Goal: Find specific page/section: Find specific page/section

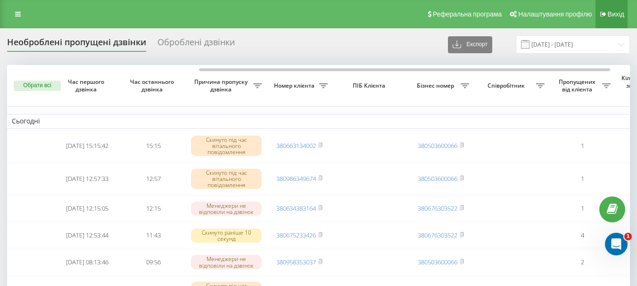
scroll to position [0, 116]
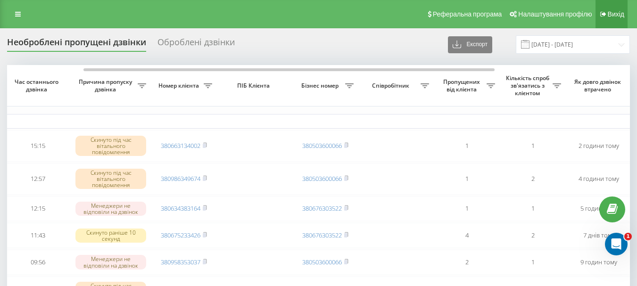
click at [609, 8] on link "Вихід" at bounding box center [612, 14] width 32 height 28
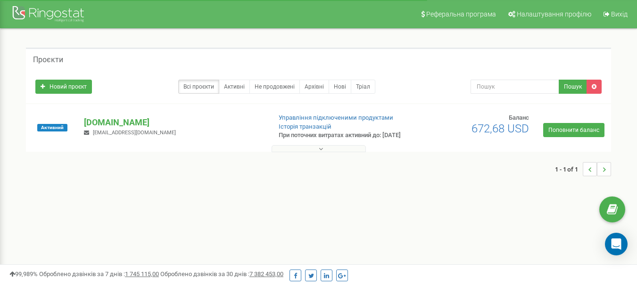
drag, startPoint x: 0, startPoint y: 0, endPoint x: 322, endPoint y: 157, distance: 358.2
click at [322, 152] on icon at bounding box center [321, 149] width 4 height 7
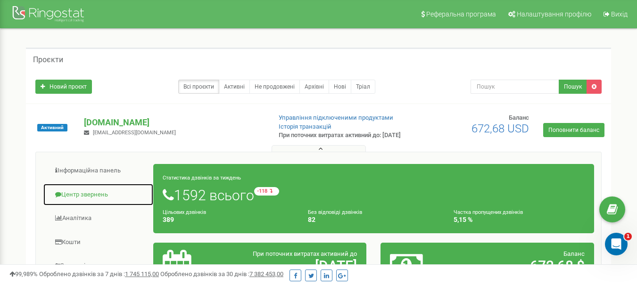
click at [81, 200] on link "Центр звернень" at bounding box center [98, 194] width 111 height 23
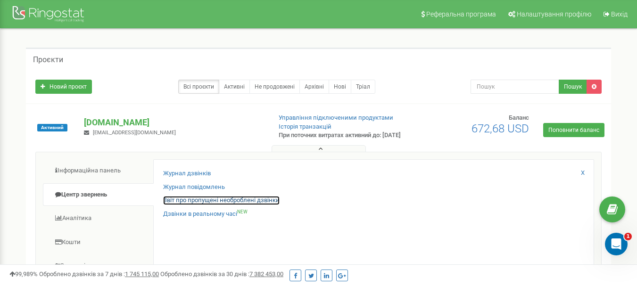
click at [199, 205] on link "Звіт про пропущені необроблені дзвінки" at bounding box center [221, 200] width 117 height 9
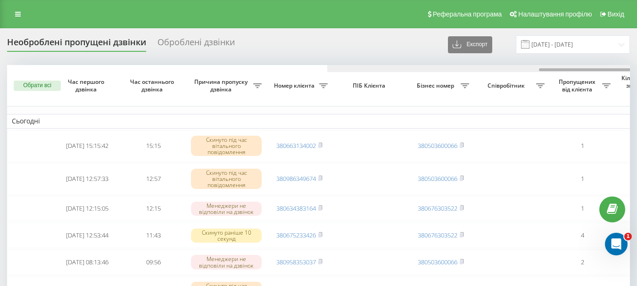
scroll to position [0, 320]
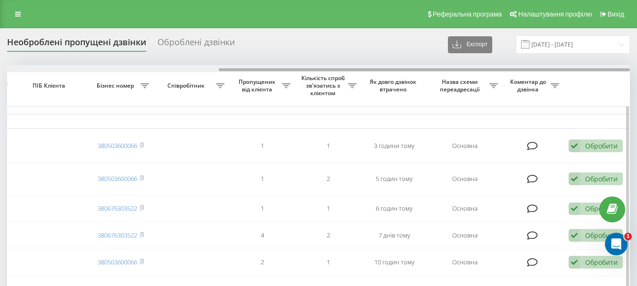
drag, startPoint x: 208, startPoint y: 72, endPoint x: 222, endPoint y: 71, distance: 13.2
click at [222, 71] on div at bounding box center [318, 68] width 623 height 7
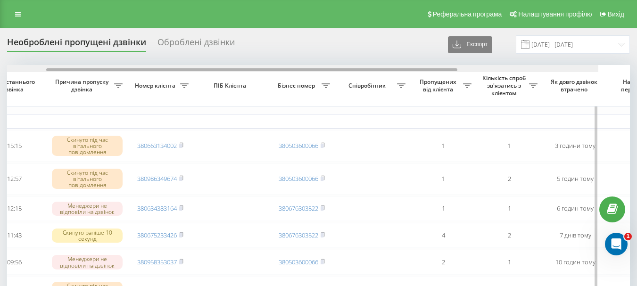
scroll to position [0, 106]
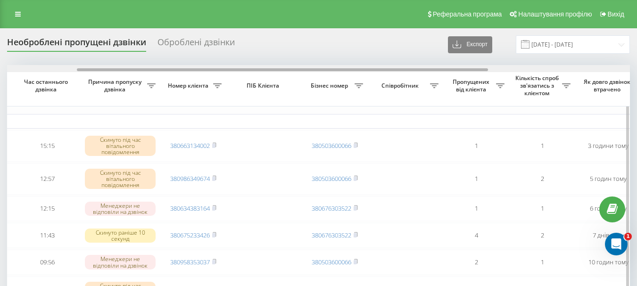
drag, startPoint x: 300, startPoint y: 70, endPoint x: 158, endPoint y: 77, distance: 141.7
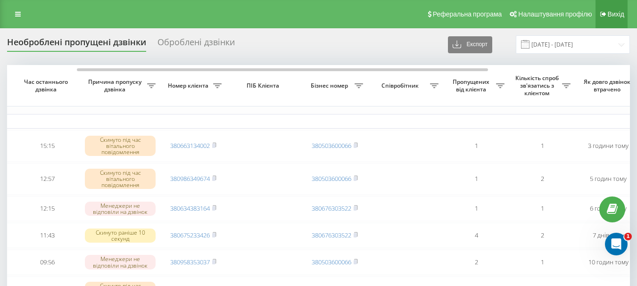
click at [620, 8] on link "Вихід" at bounding box center [612, 14] width 32 height 28
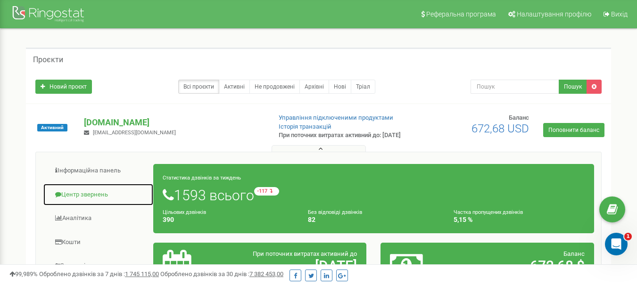
click at [91, 200] on link "Центр звернень" at bounding box center [98, 194] width 111 height 23
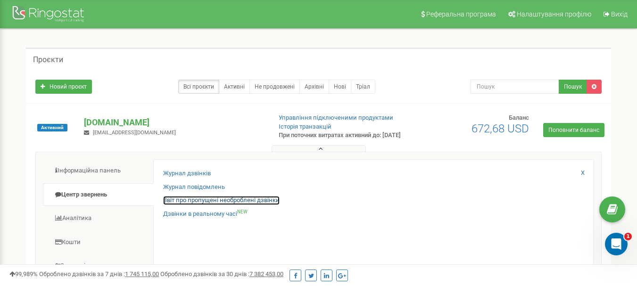
click at [198, 205] on link "Звіт про пропущені необроблені дзвінки" at bounding box center [221, 200] width 117 height 9
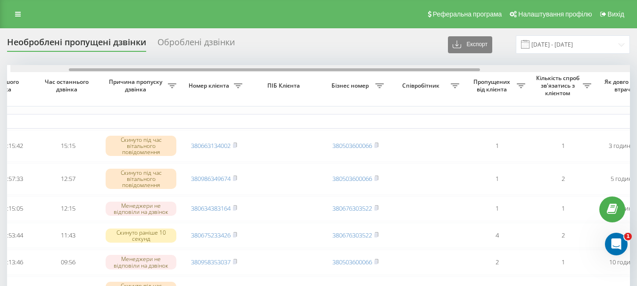
scroll to position [0, 89]
drag, startPoint x: 0, startPoint y: 0, endPoint x: 312, endPoint y: 59, distance: 317.4
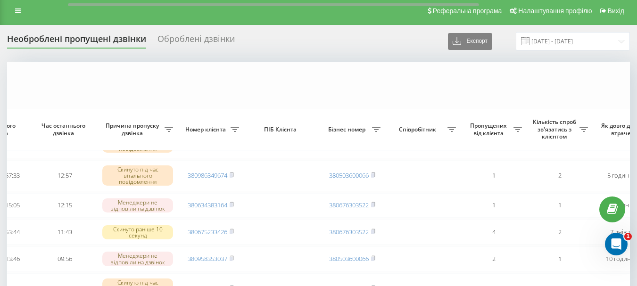
scroll to position [0, 0]
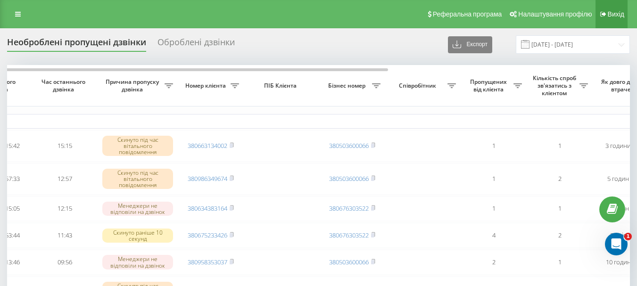
click at [621, 16] on span "Вихід" at bounding box center [616, 14] width 17 height 8
